Goal: Navigation & Orientation: Find specific page/section

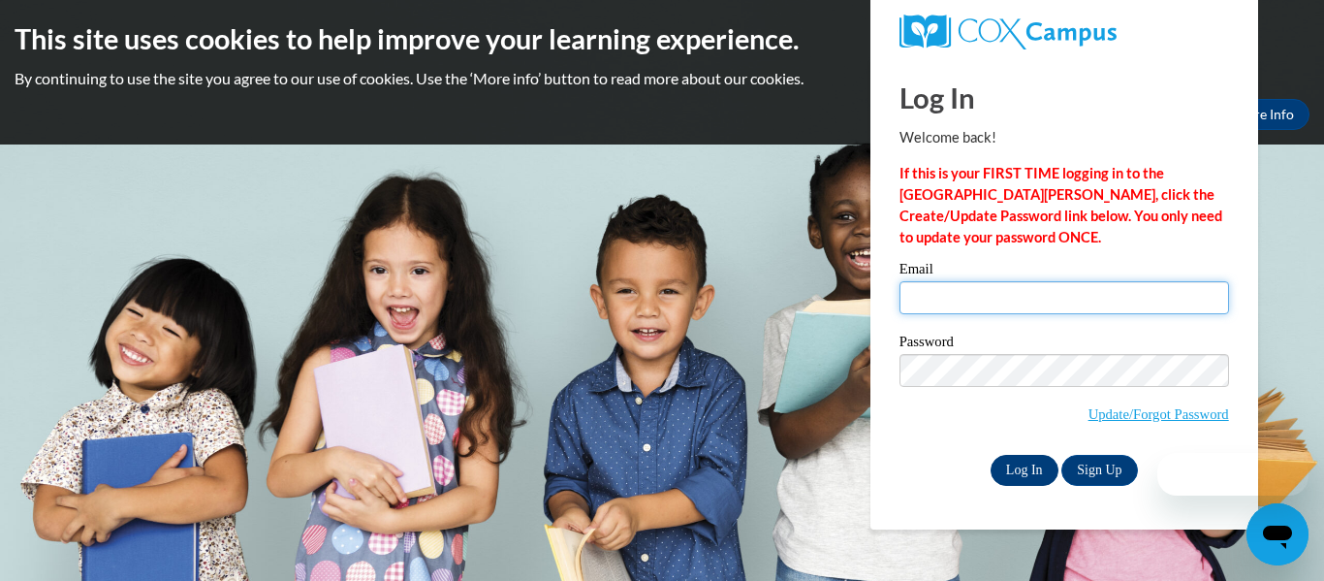
type input "[EMAIL_ADDRESS][DOMAIN_NAME]"
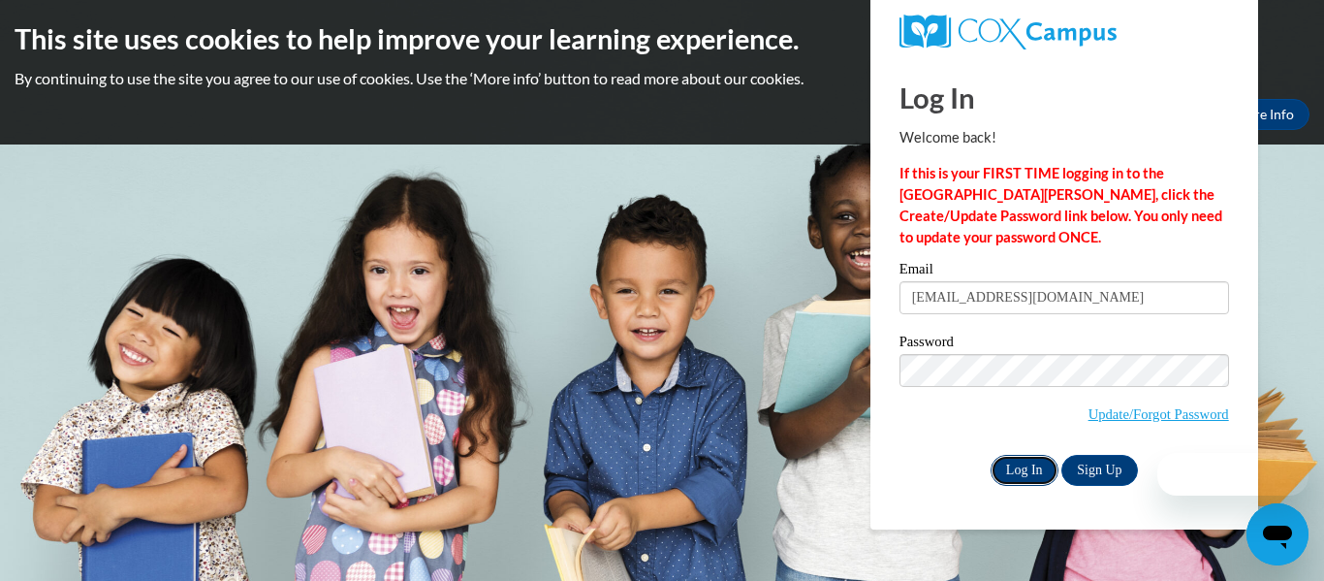
click at [1023, 469] on input "Log In" at bounding box center [1025, 470] width 68 height 31
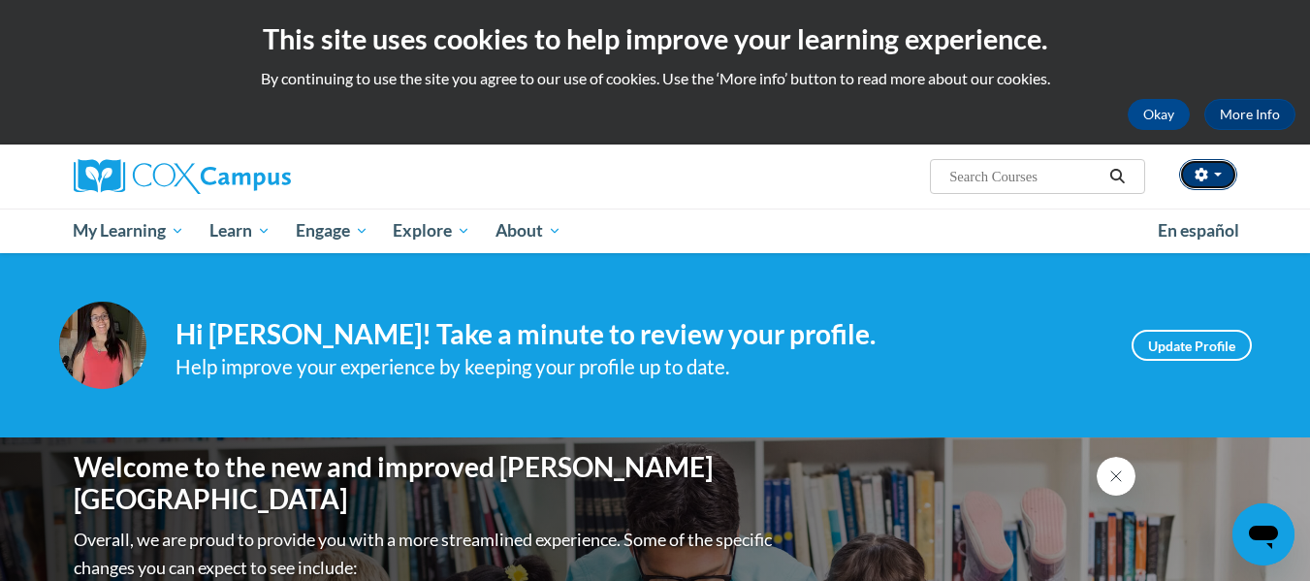
click at [1224, 176] on button "button" at bounding box center [1208, 174] width 58 height 31
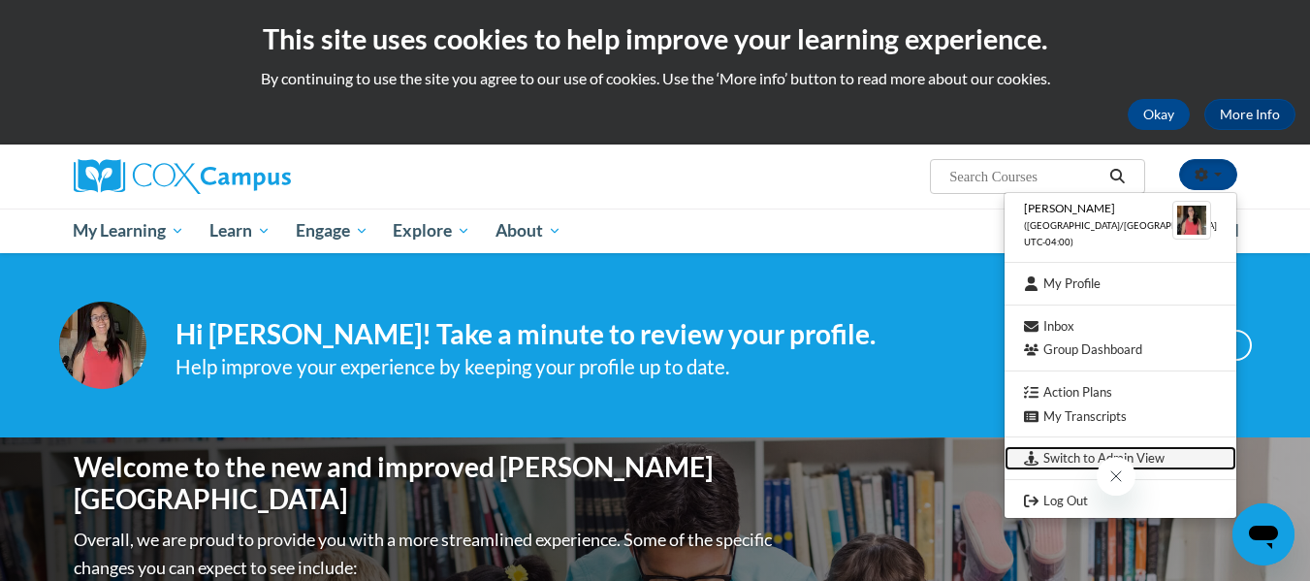
click at [1038, 461] on icon "Switch to Admin View" at bounding box center [1031, 458] width 15 height 15
